Goal: Task Accomplishment & Management: Use online tool/utility

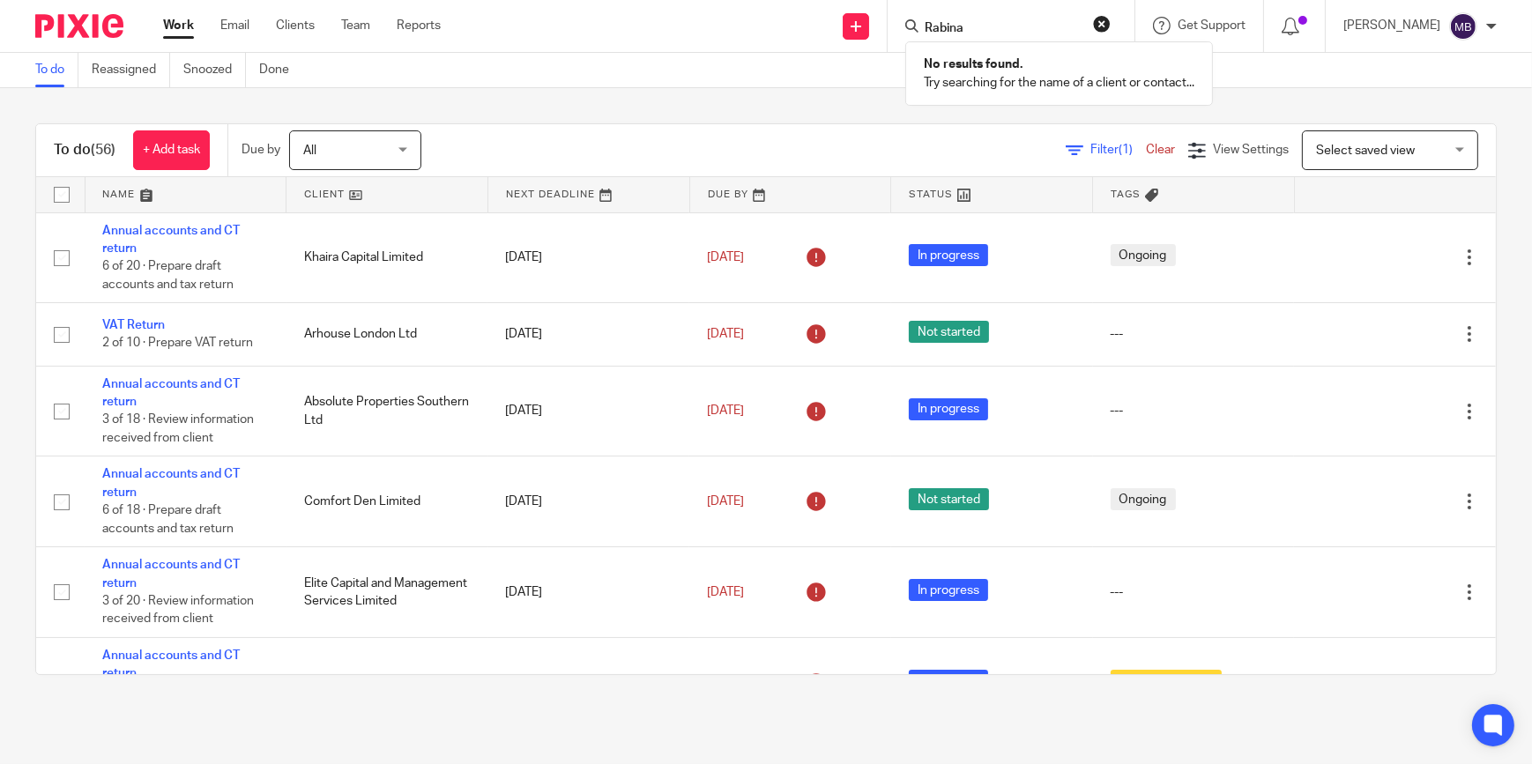
drag, startPoint x: 988, startPoint y: 26, endPoint x: 919, endPoint y: 18, distance: 69.2
click at [919, 18] on div "Rabina" at bounding box center [1008, 26] width 205 height 22
type input "Arhouse"
click at [89, 32] on img at bounding box center [79, 26] width 88 height 24
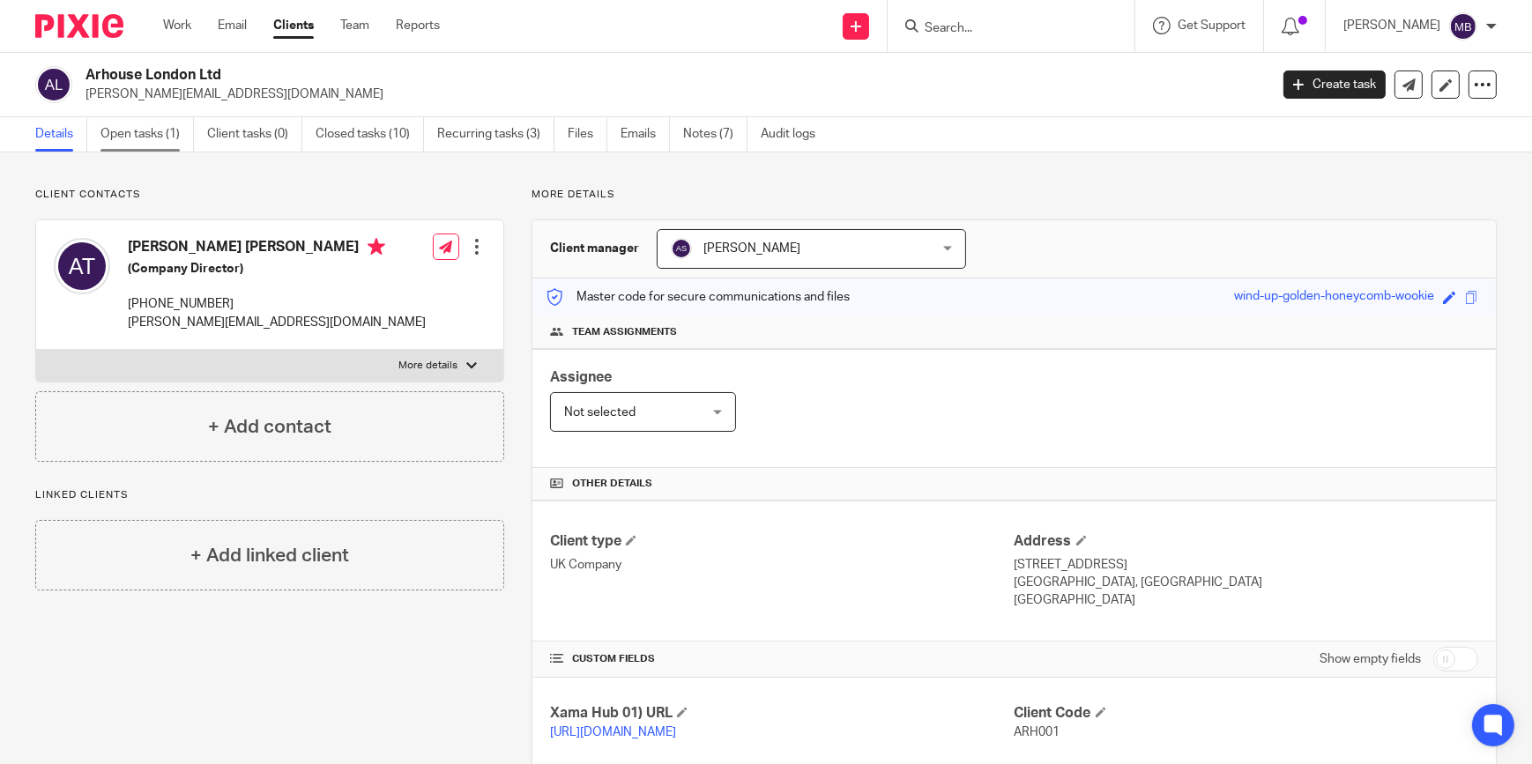
drag, startPoint x: 0, startPoint y: 0, endPoint x: 187, endPoint y: 122, distance: 223.0
click at [187, 122] on link "Open tasks (1)" at bounding box center [147, 134] width 93 height 34
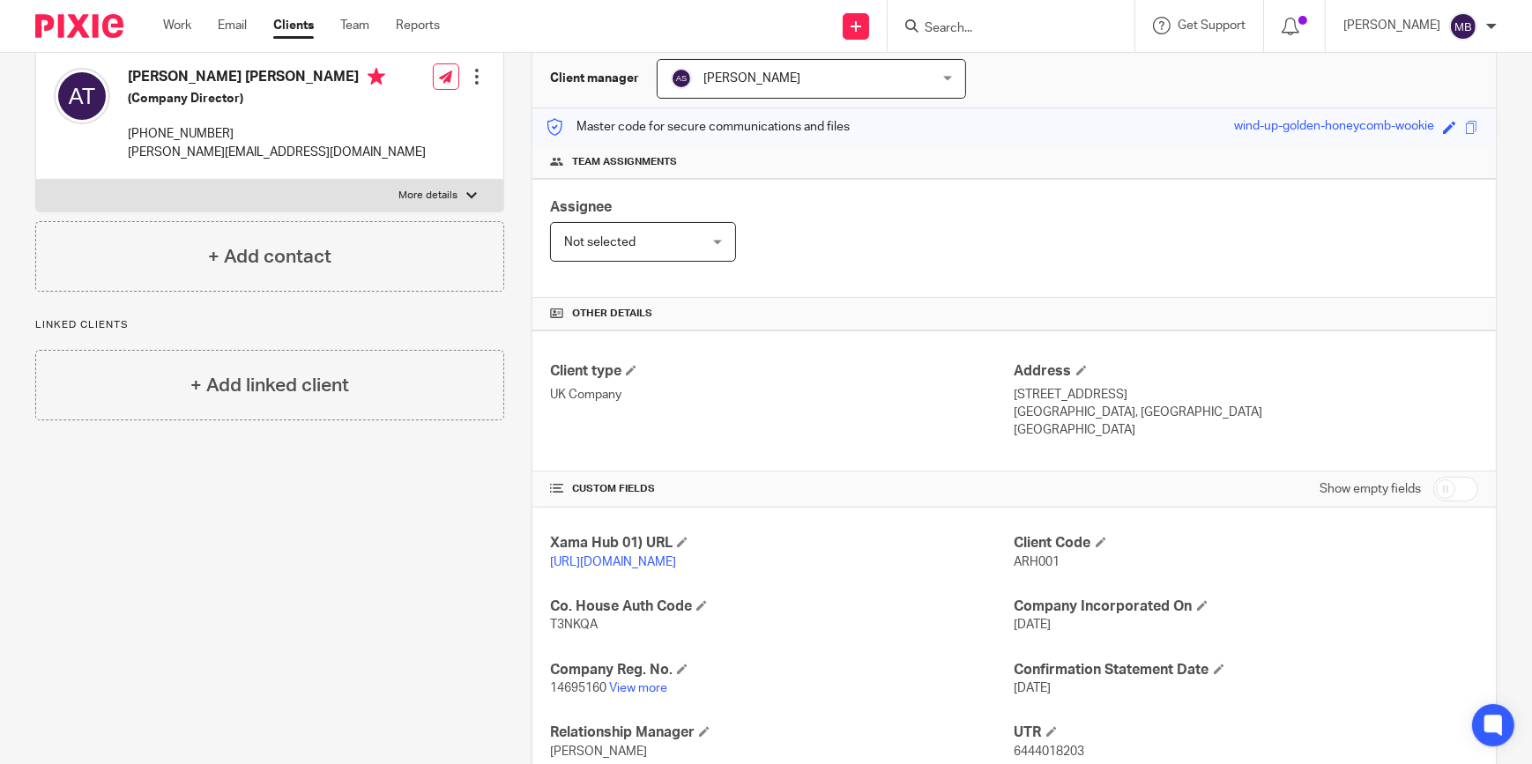
scroll to position [240, 0]
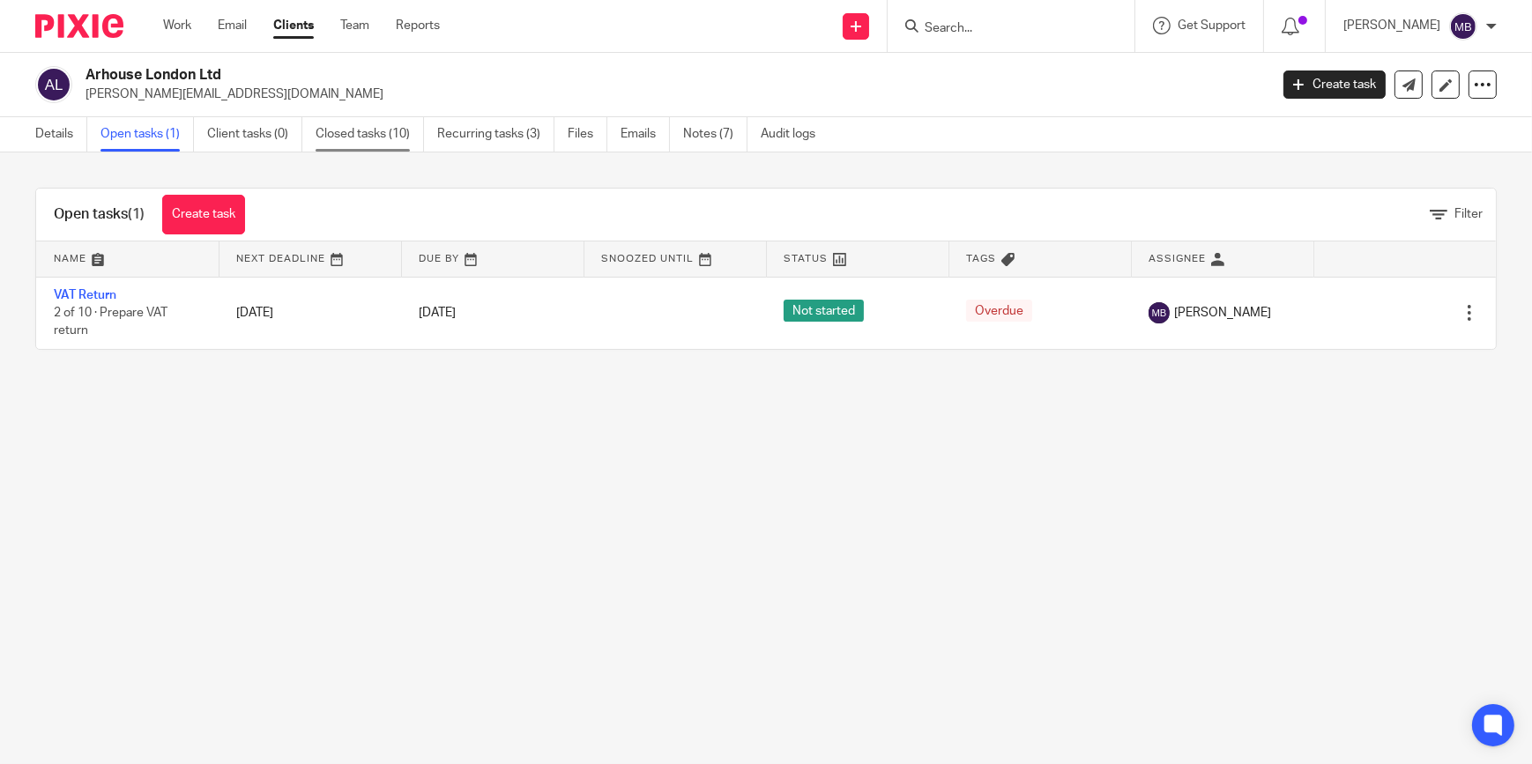
click at [368, 127] on link "Closed tasks (10)" at bounding box center [370, 134] width 108 height 34
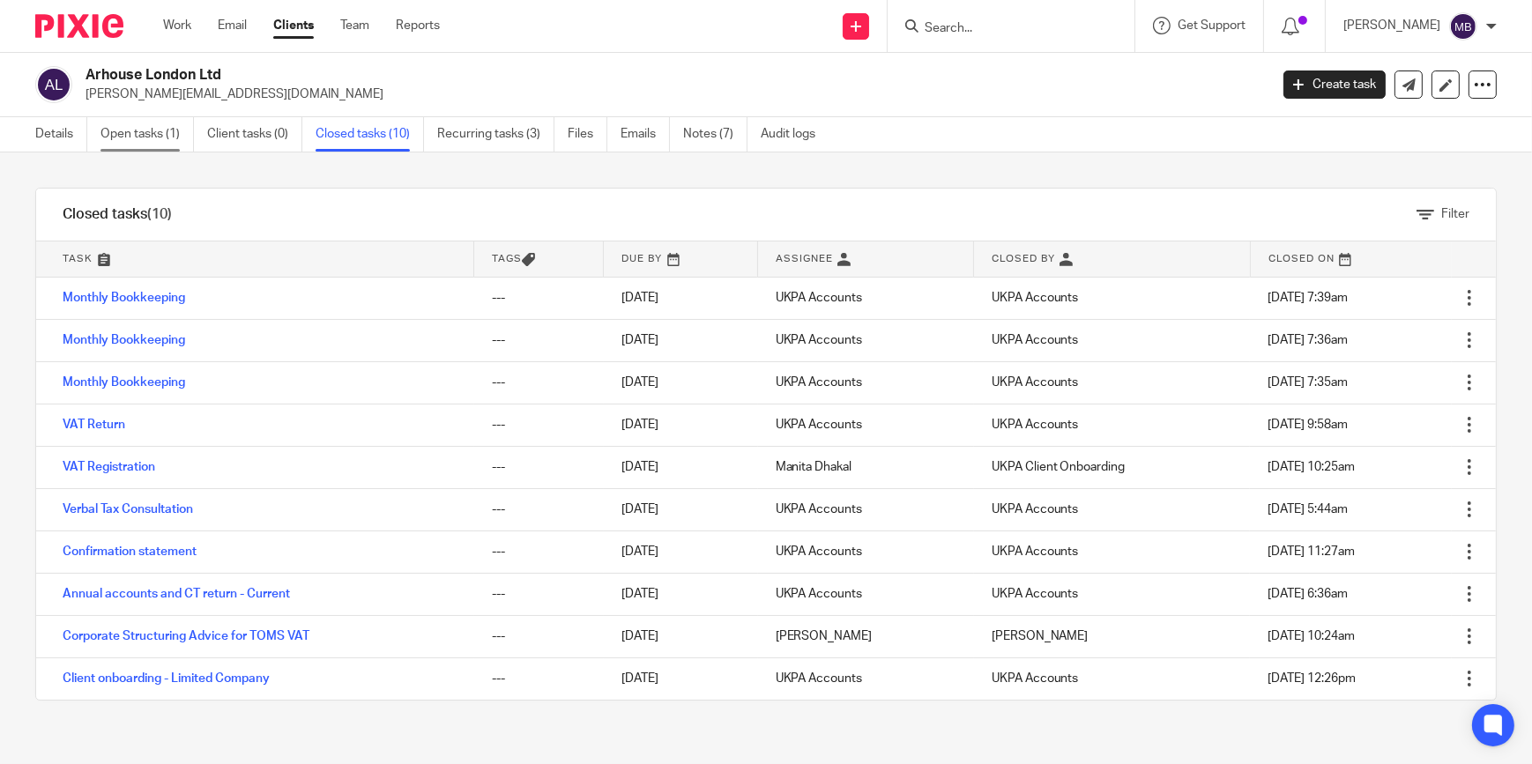
click at [145, 138] on link "Open tasks (1)" at bounding box center [147, 134] width 93 height 34
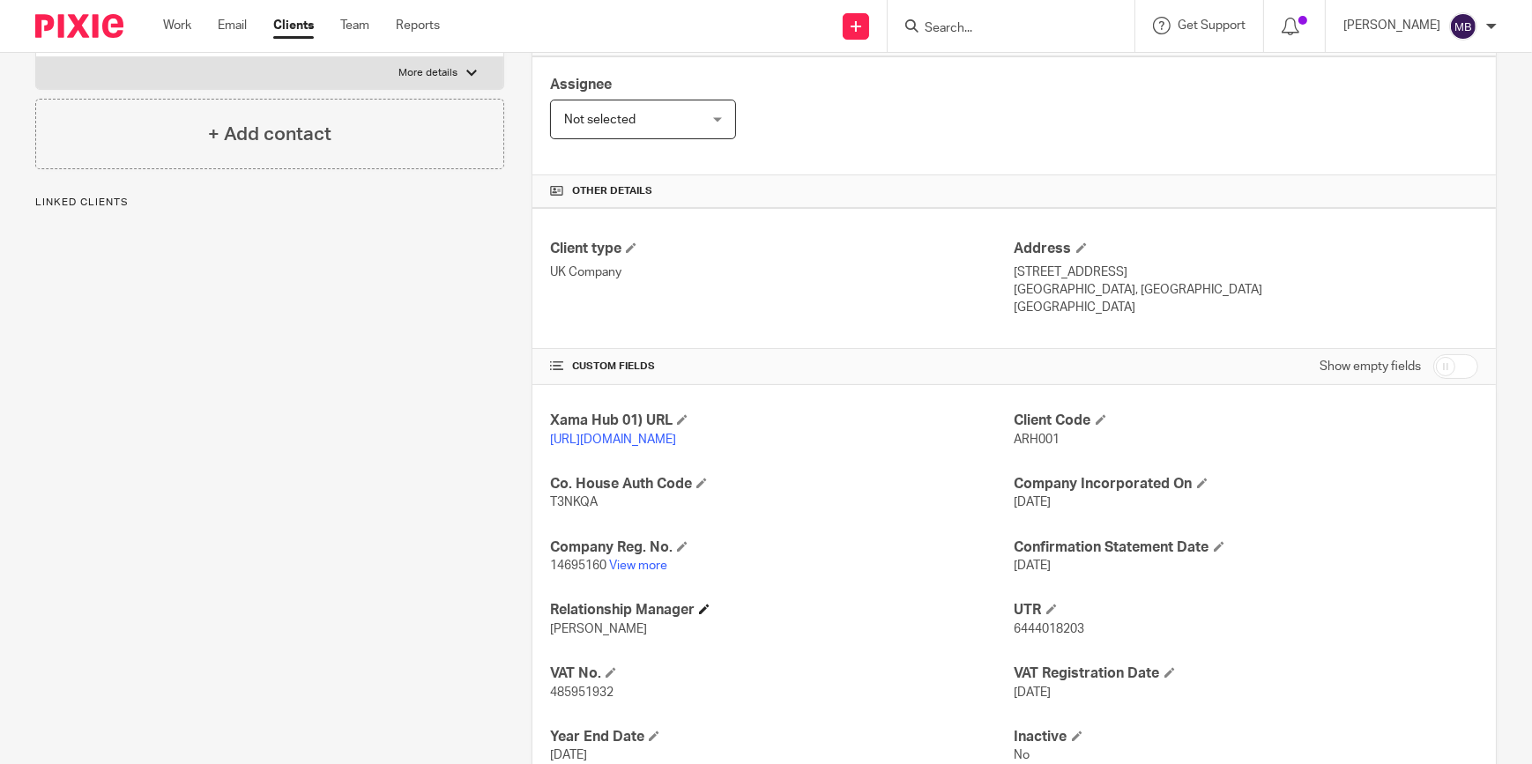
scroll to position [320, 0]
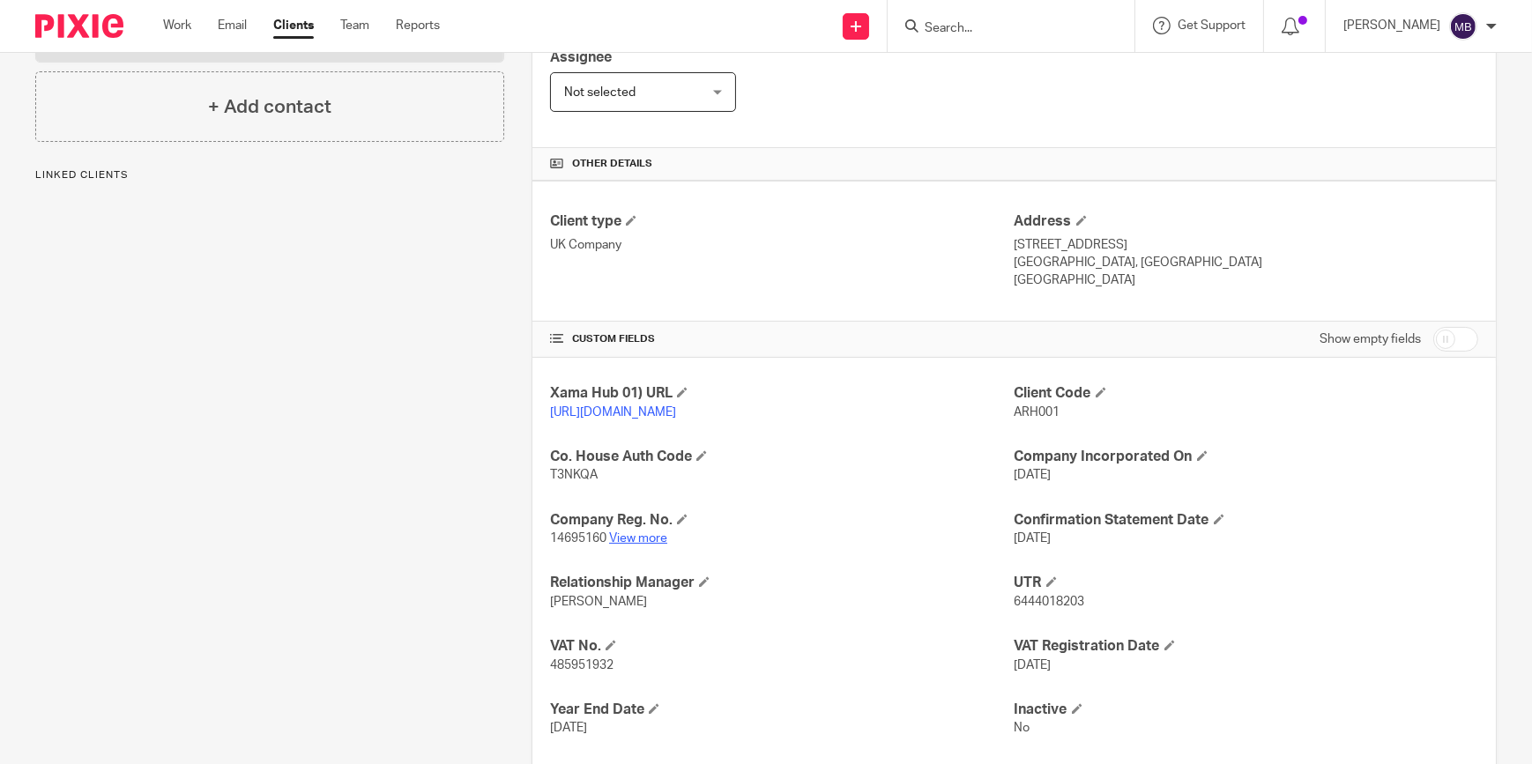
click at [655, 545] on link "View more" at bounding box center [638, 539] width 58 height 12
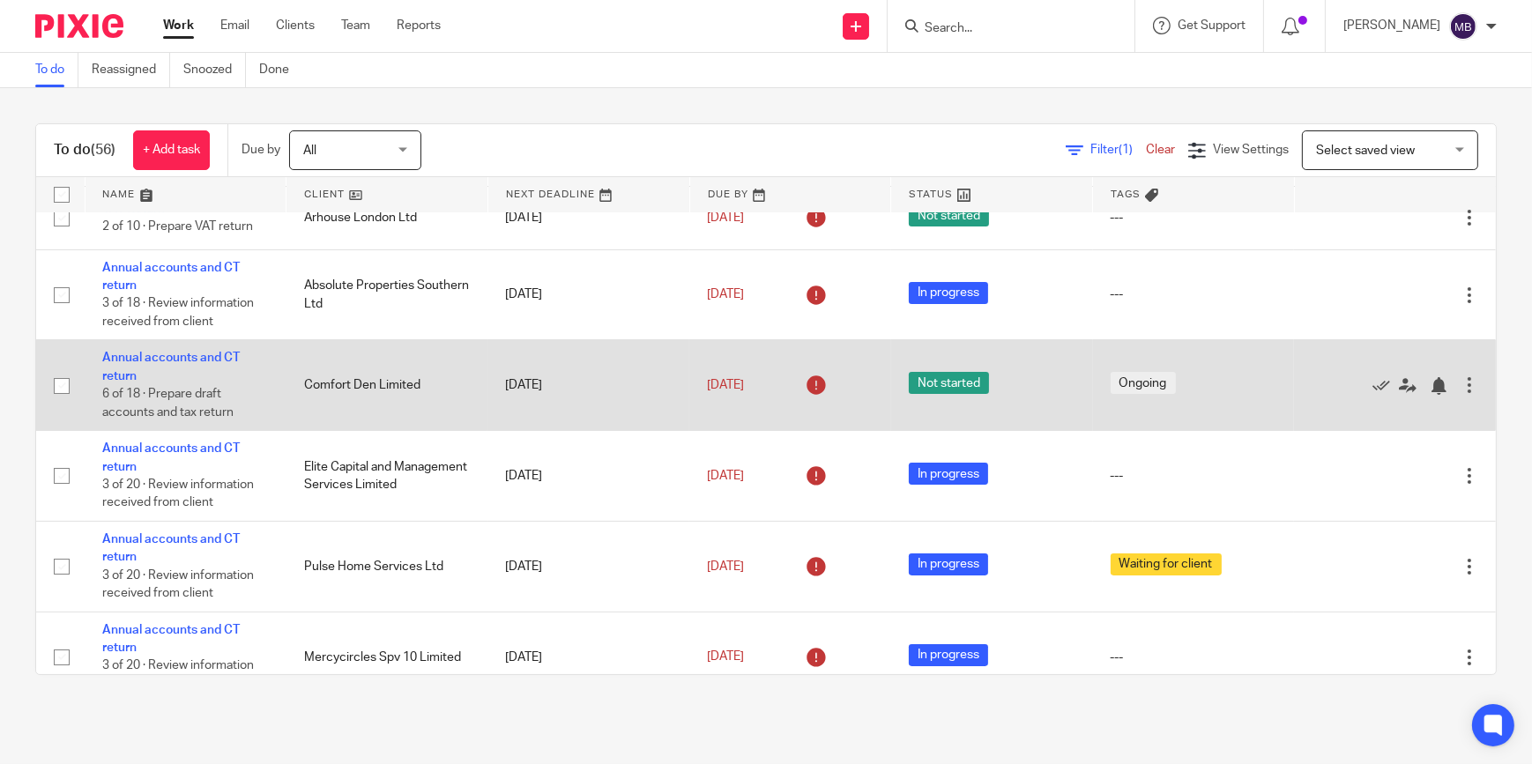
scroll to position [79, 0]
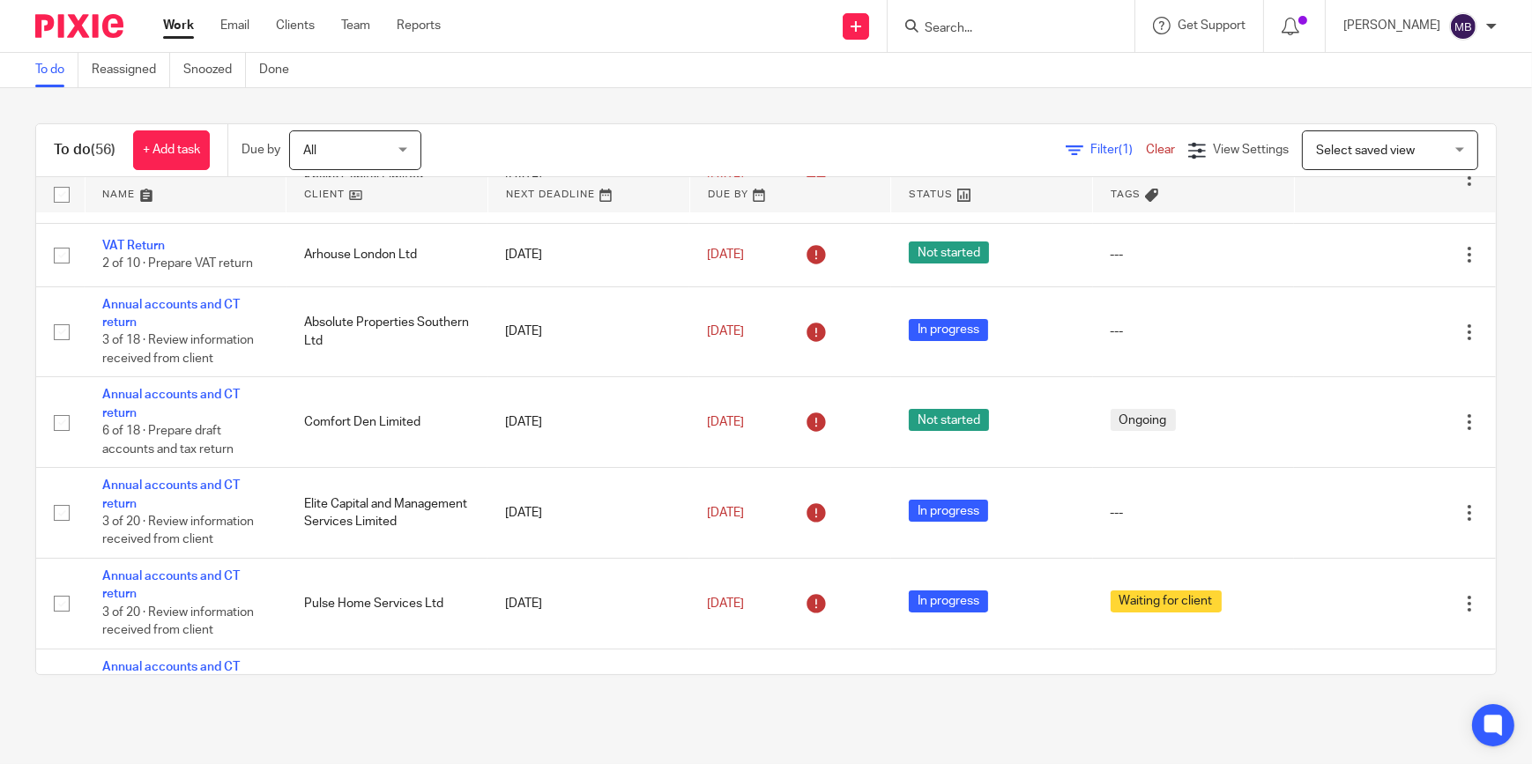
click at [1041, 38] on div at bounding box center [1011, 26] width 247 height 52
click at [1040, 33] on input "Search" at bounding box center [1002, 29] width 159 height 16
type input "K"
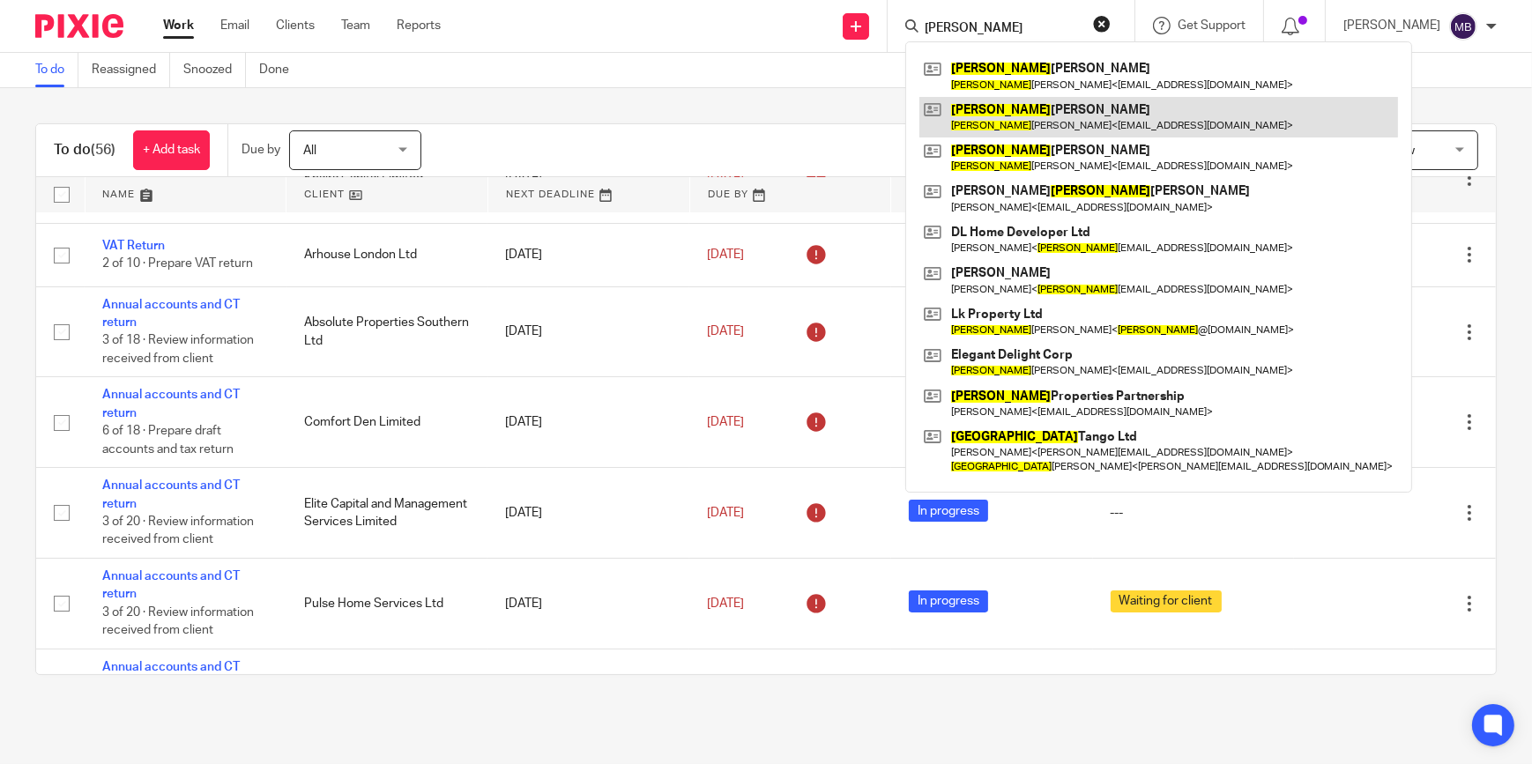
type input "Lisa"
click at [1041, 109] on link at bounding box center [1159, 117] width 479 height 41
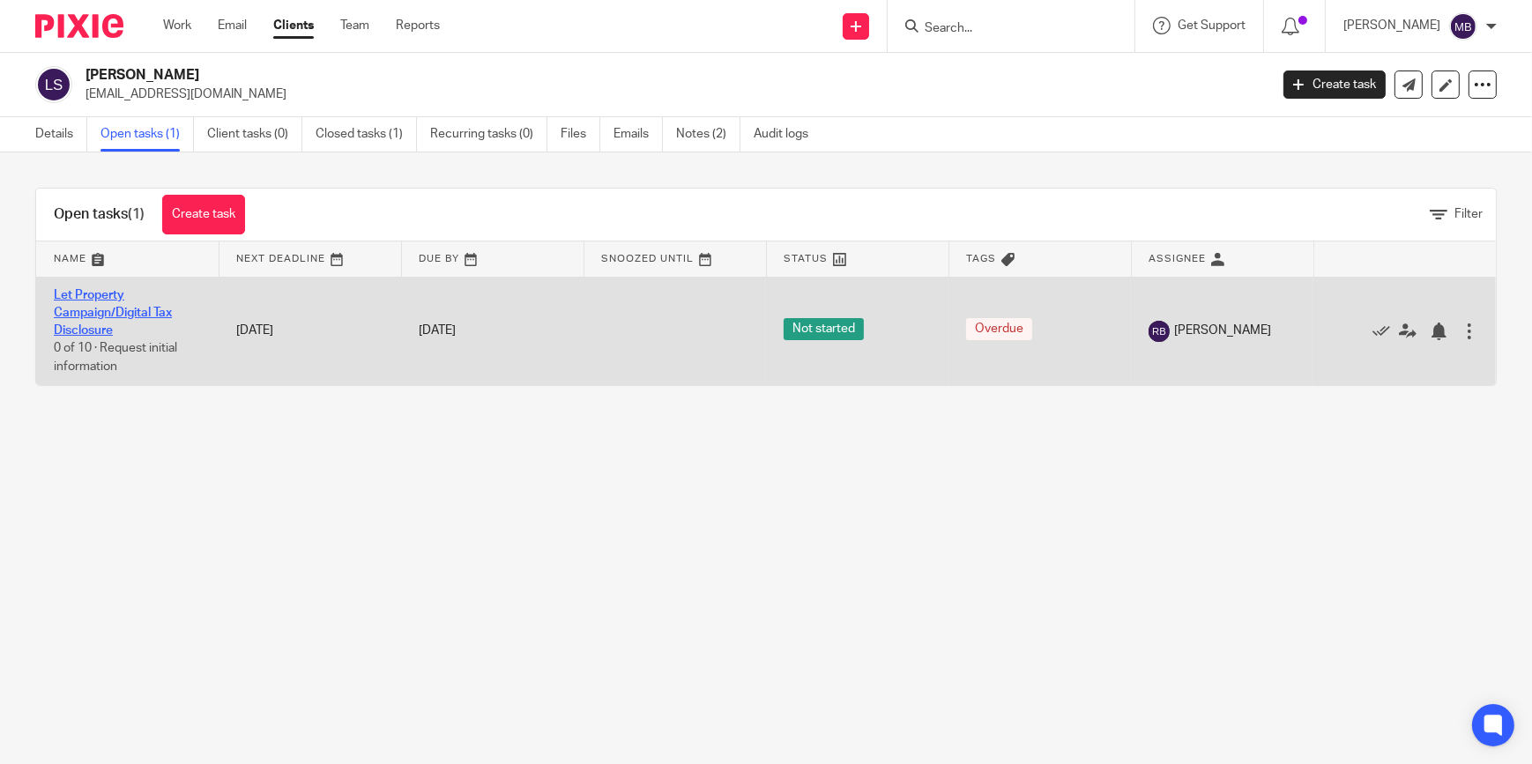
click at [137, 310] on link "Let Property Campaign/Digital Tax Disclosure" at bounding box center [113, 313] width 118 height 48
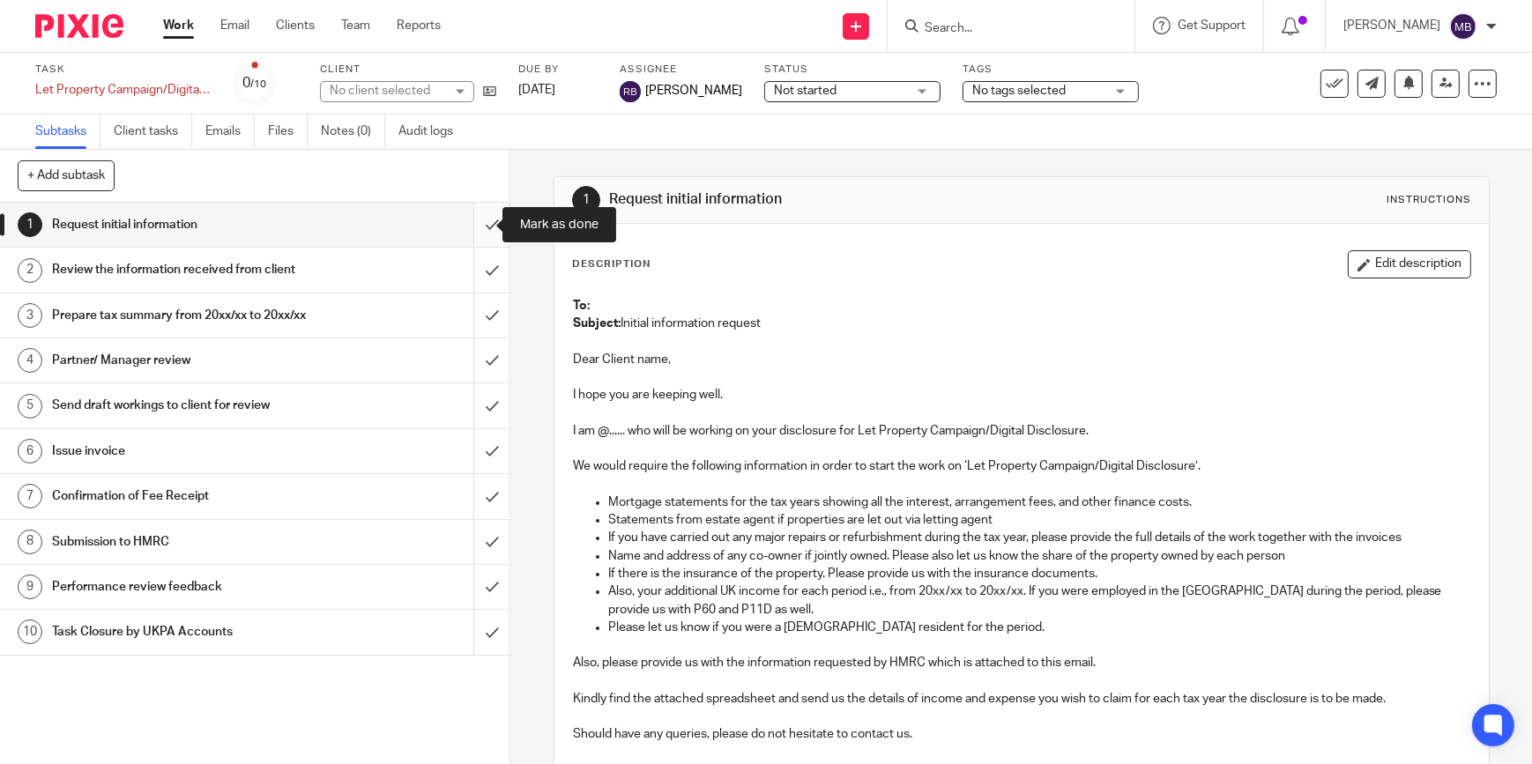
click at [476, 227] on input "submit" at bounding box center [255, 225] width 510 height 44
